Goal: Transaction & Acquisition: Book appointment/travel/reservation

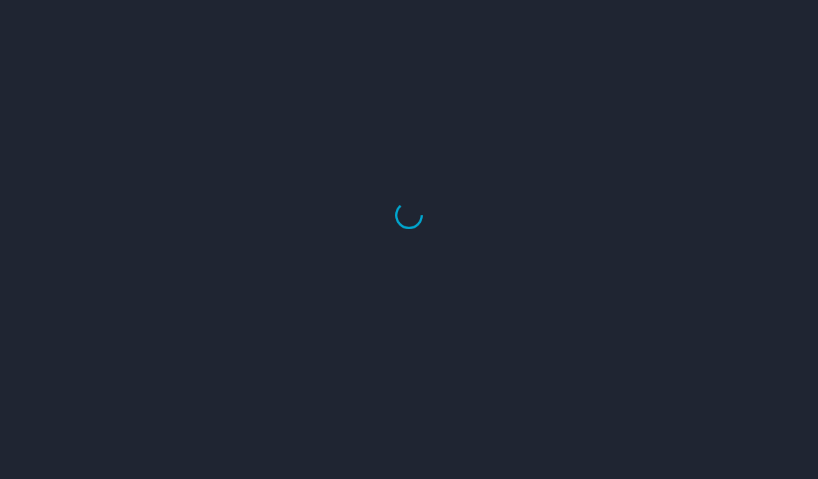
scroll to position [49, 0]
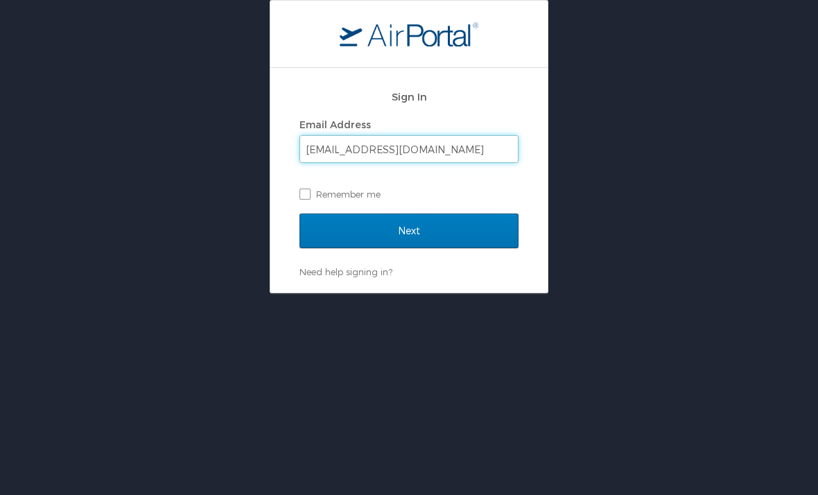
type input "[EMAIL_ADDRESS][DOMAIN_NAME]"
click at [409, 230] on input "Next" at bounding box center [408, 230] width 219 height 35
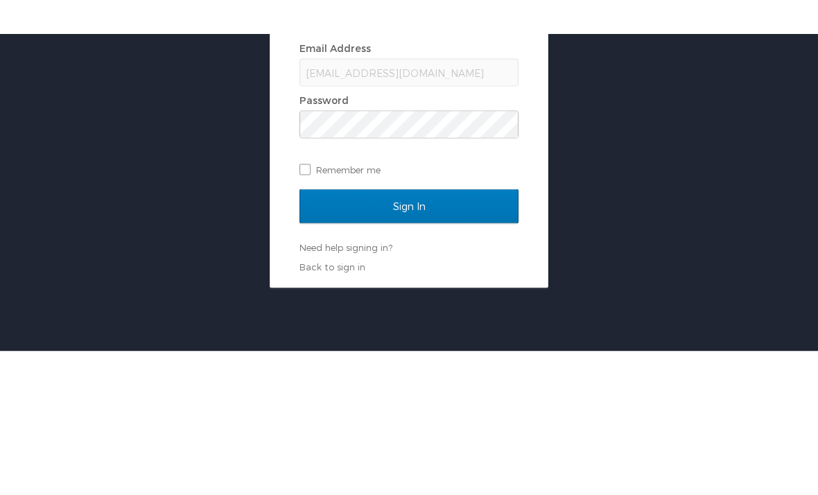
scroll to position [43, 0]
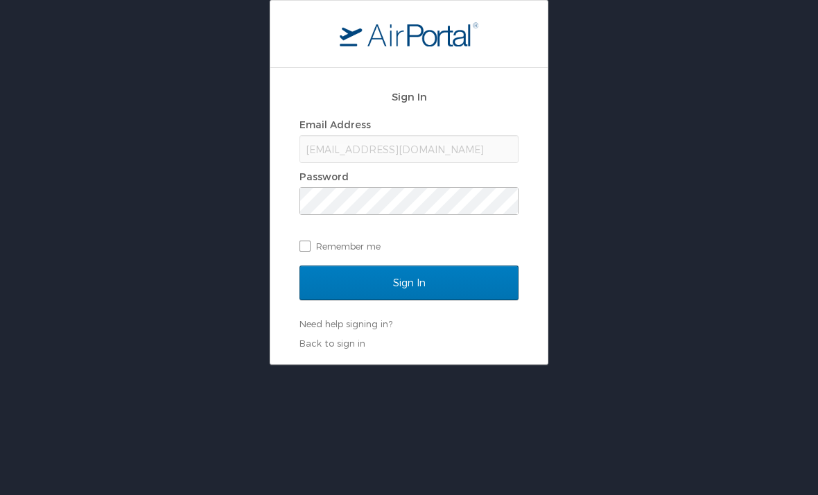
click at [437, 265] on input "Sign In" at bounding box center [408, 282] width 219 height 35
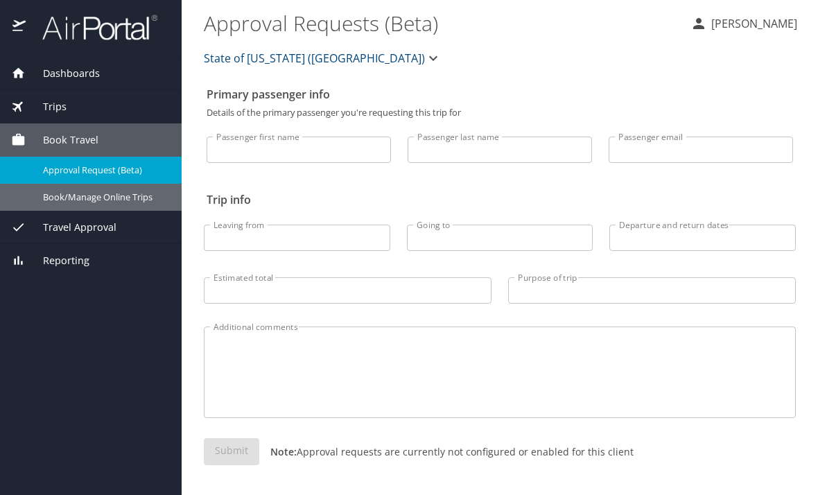
click at [117, 206] on link "Book/Manage Online Trips" at bounding box center [91, 197] width 182 height 27
